Goal: Find specific page/section: Find specific page/section

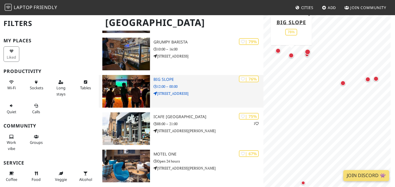
drag, startPoint x: 0, startPoint y: 0, endPoint x: 198, endPoint y: 82, distance: 214.1
click at [198, 84] on p "12:00 – 00:00" at bounding box center [208, 87] width 110 height 6
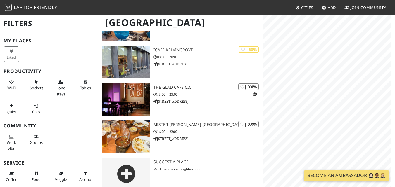
scroll to position [263, 0]
